Goal: Information Seeking & Learning: Learn about a topic

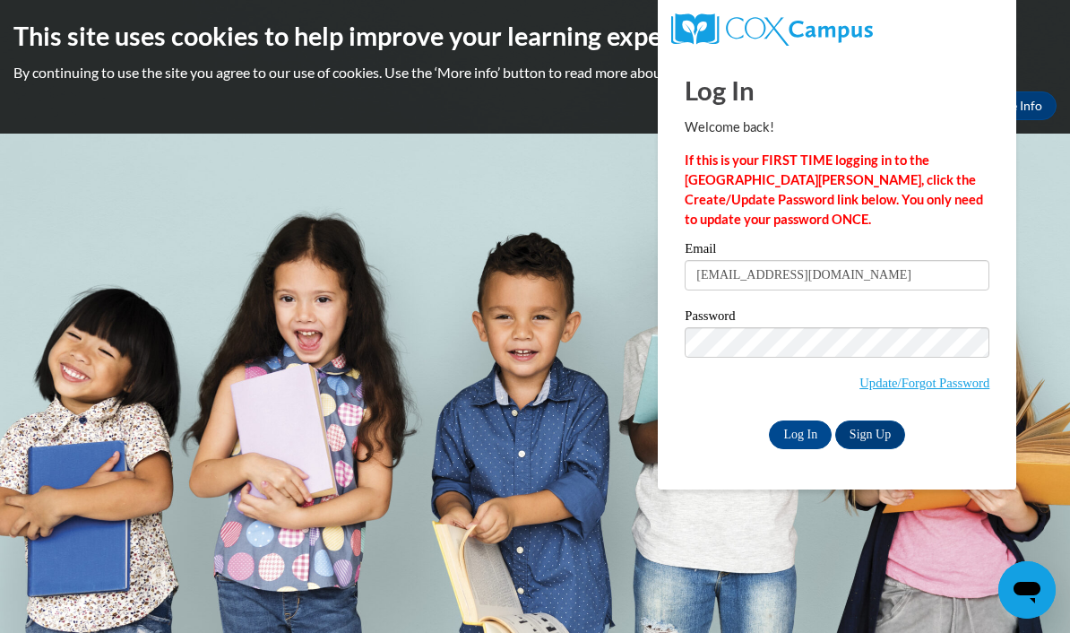
type input "brilliantbabies5@gmail.com"
click at [800, 433] on input "Log In" at bounding box center [800, 434] width 63 height 29
click at [798, 428] on input "Log In" at bounding box center [800, 434] width 63 height 29
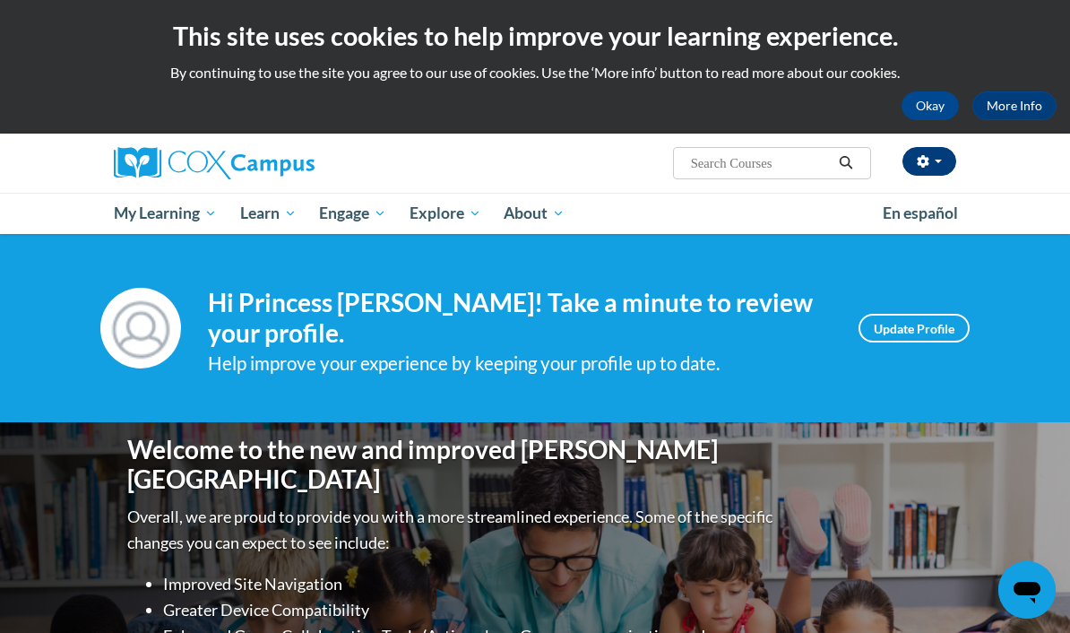
click at [927, 168] on button "button" at bounding box center [929, 161] width 54 height 29
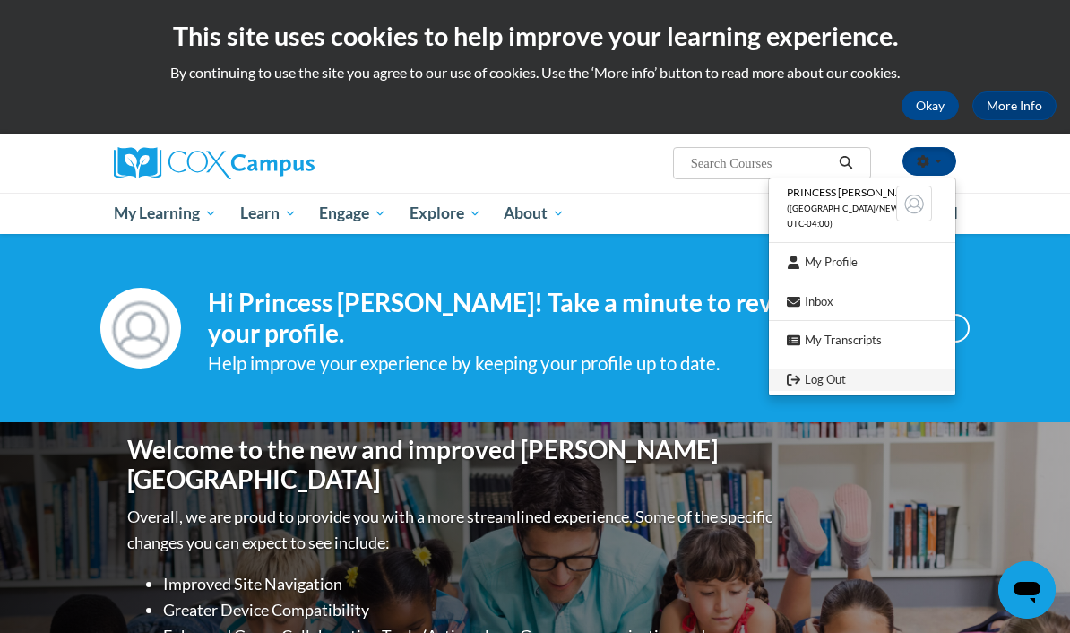
click at [891, 375] on link "Log Out" at bounding box center [862, 379] width 186 height 22
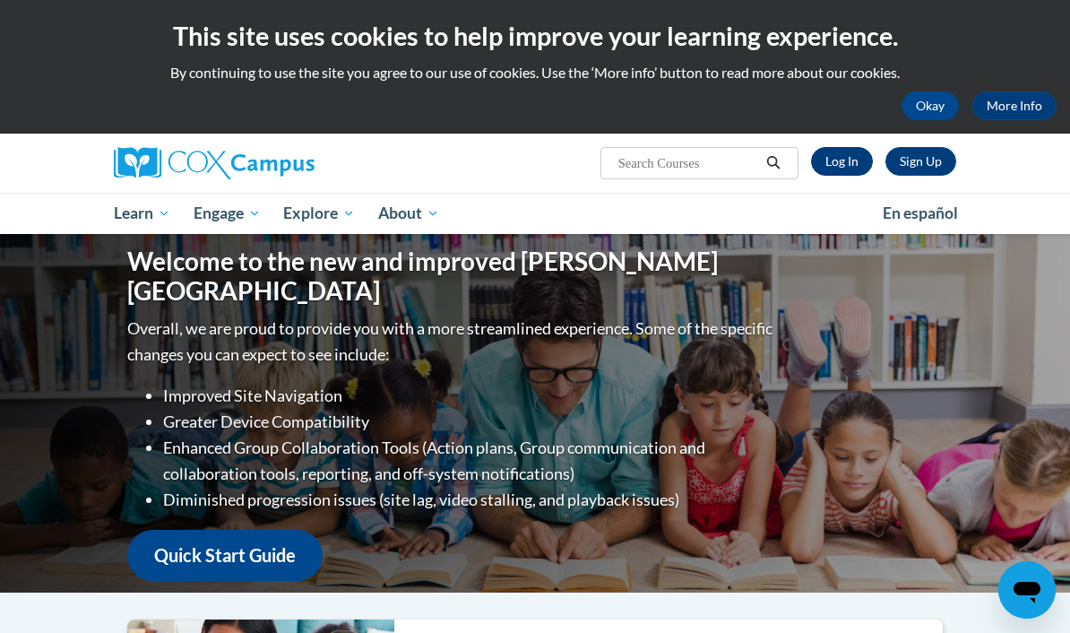
click at [846, 154] on link "Log In" at bounding box center [842, 161] width 62 height 29
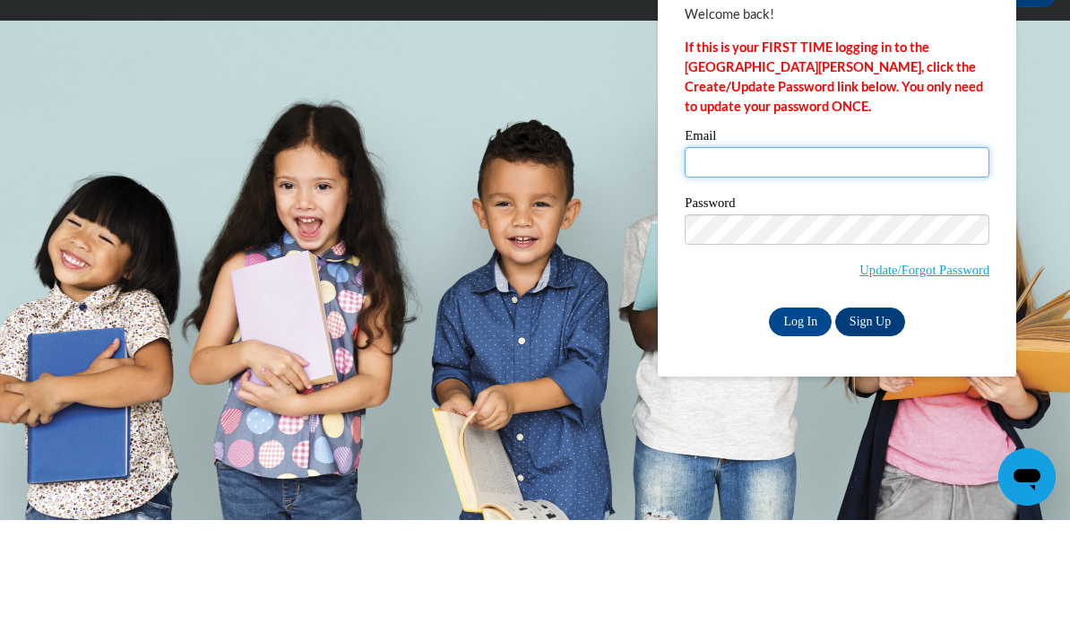
scroll to position [113, 0]
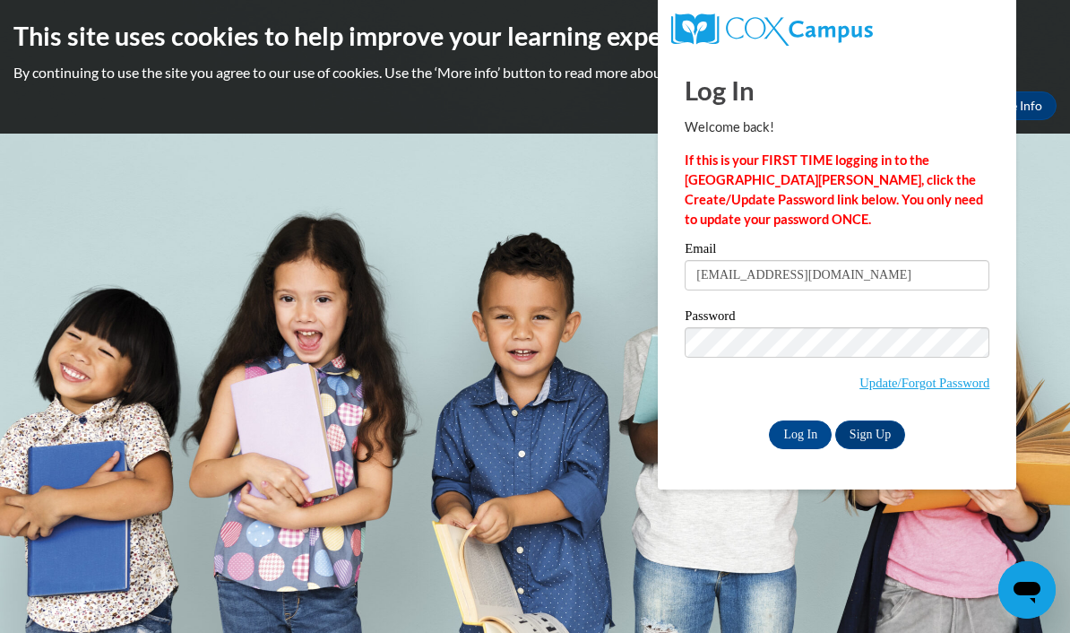
type input "[EMAIL_ADDRESS][DOMAIN_NAME]"
click at [792, 421] on input "Log In" at bounding box center [800, 434] width 63 height 29
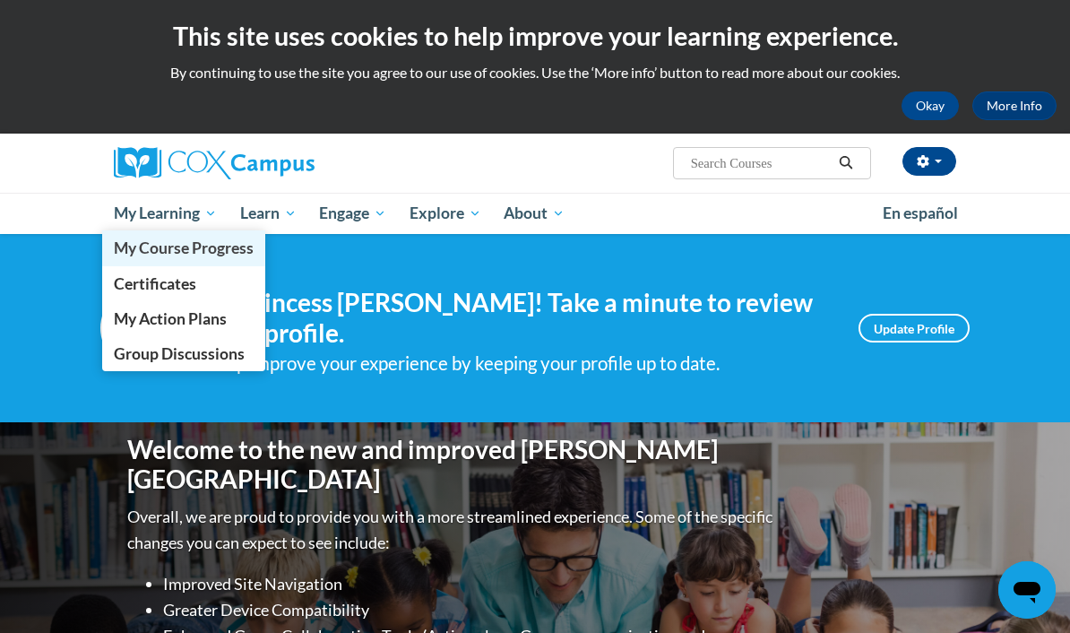
click at [219, 253] on span "My Course Progress" at bounding box center [184, 247] width 140 height 19
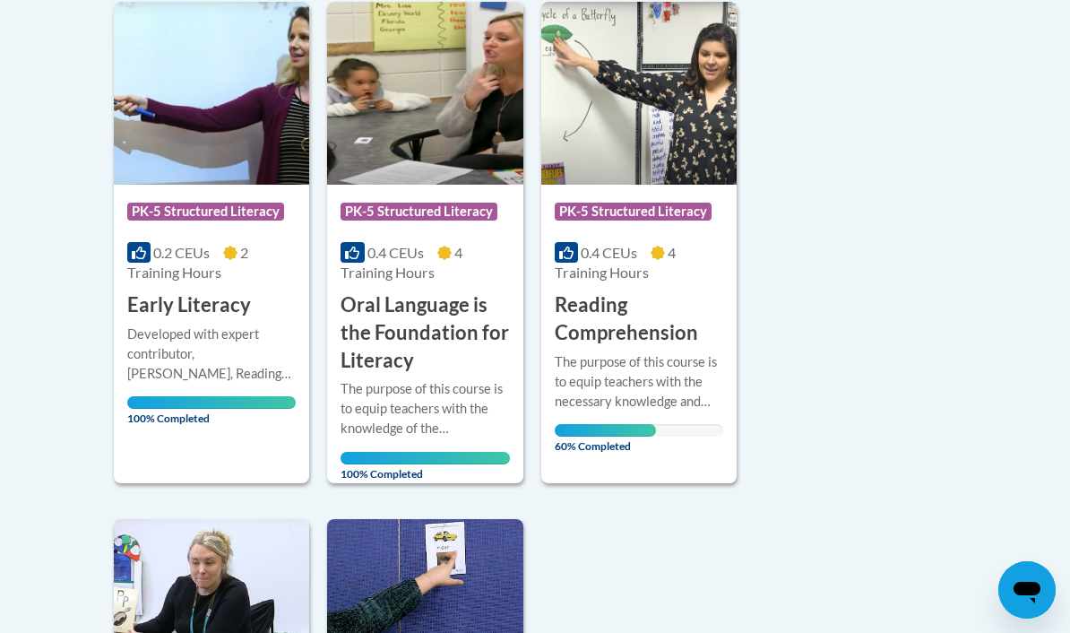
scroll to position [1032, 0]
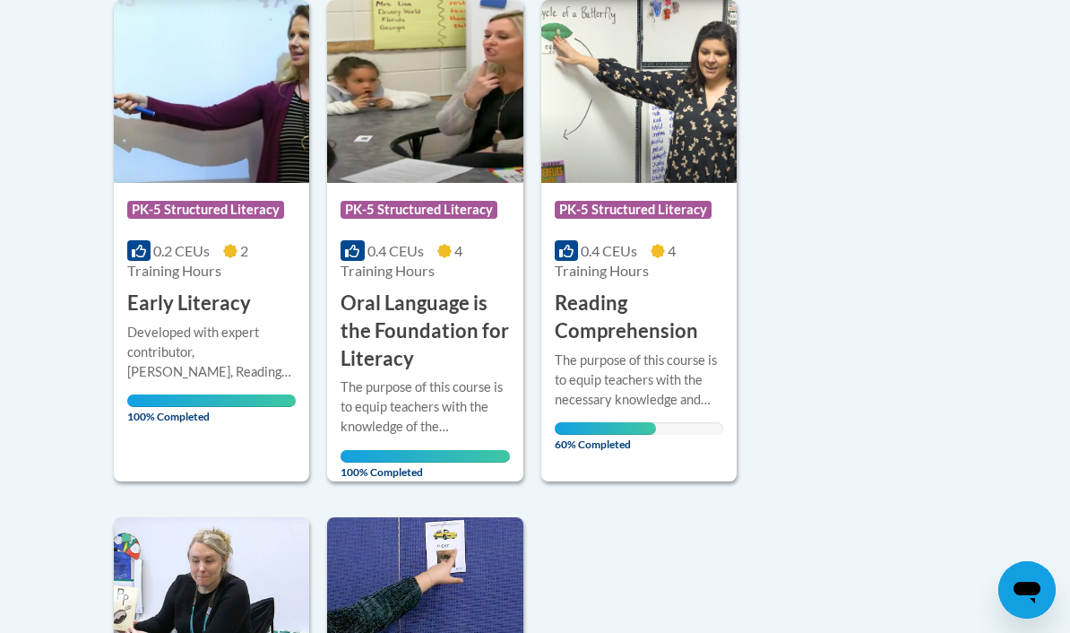
click at [671, 106] on img at bounding box center [638, 91] width 195 height 183
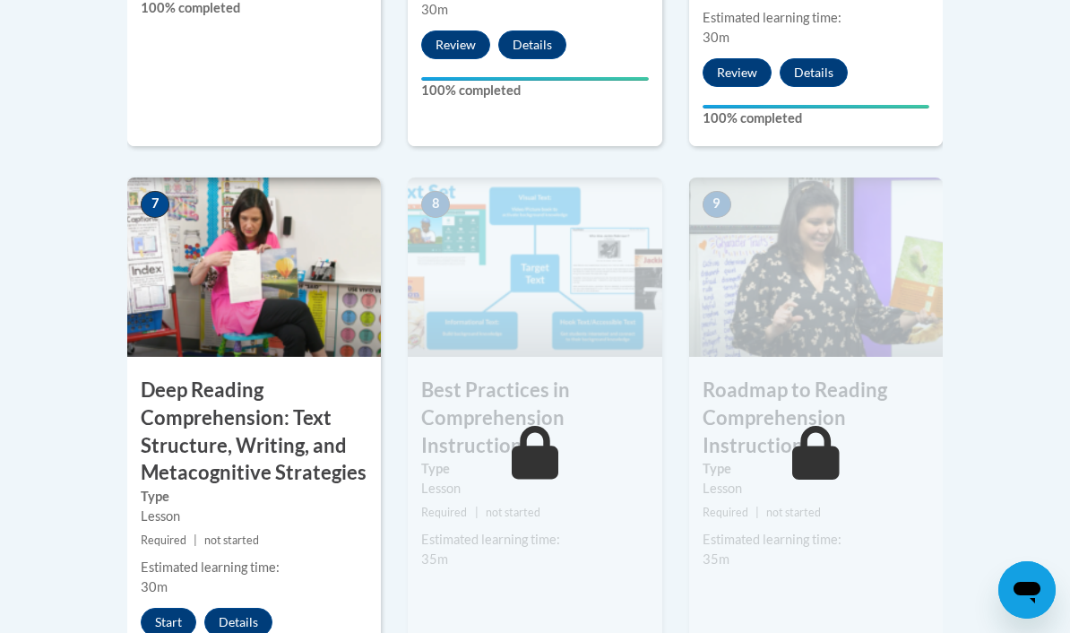
scroll to position [1506, 0]
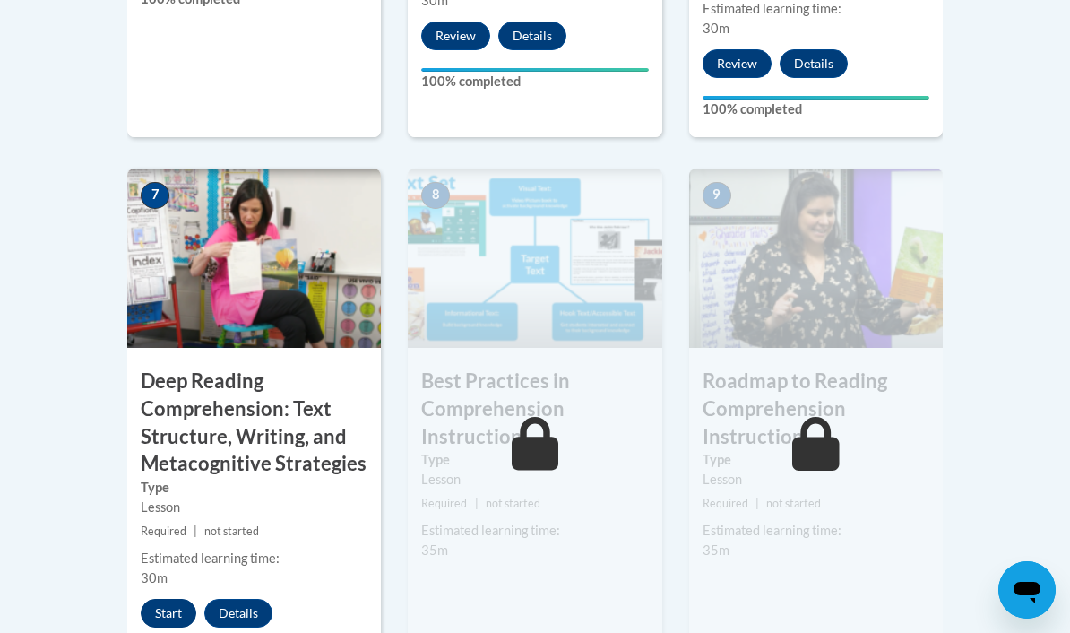
click at [167, 599] on button "Start" at bounding box center [169, 613] width 56 height 29
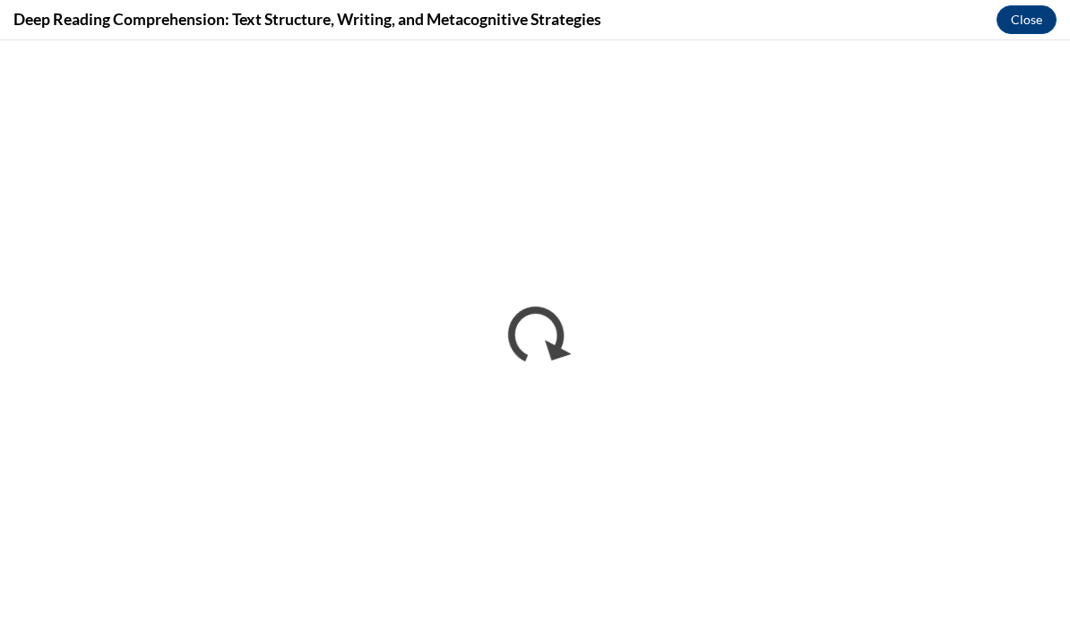
scroll to position [1539, 0]
